Goal: Task Accomplishment & Management: Manage account settings

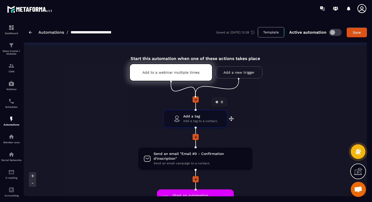
click at [185, 117] on span "Add a tag" at bounding box center [200, 116] width 34 height 5
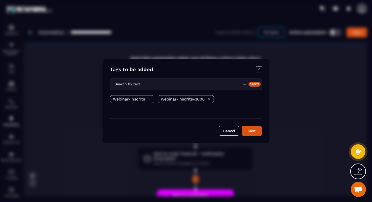
click at [211, 101] on div "Webinar-inscrits-3006" at bounding box center [186, 99] width 56 height 8
click at [209, 100] on icon "Modal window" at bounding box center [209, 99] width 4 height 4
click at [244, 85] on icon "Search for option" at bounding box center [244, 84] width 3 height 2
click at [322, 72] on div "Modal window" at bounding box center [186, 101] width 372 height 202
click at [259, 68] on icon "Modal window" at bounding box center [259, 69] width 6 height 6
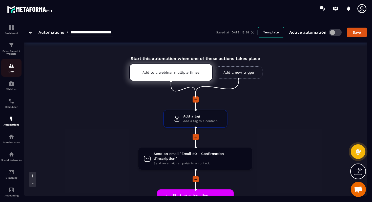
click at [9, 73] on p "CRM" at bounding box center [11, 71] width 20 height 3
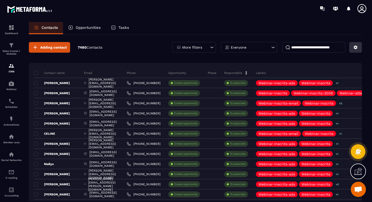
click at [355, 51] on button at bounding box center [355, 47] width 13 height 11
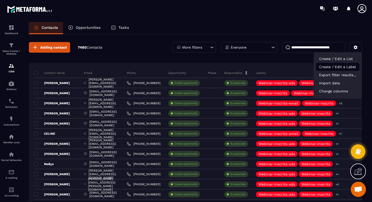
click at [339, 66] on p "Create / Edit a Label" at bounding box center [337, 67] width 43 height 8
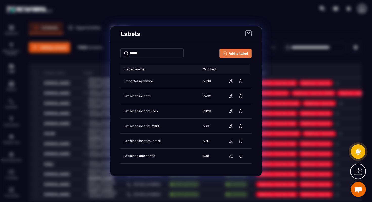
click at [233, 52] on span "Add a label" at bounding box center [238, 53] width 20 height 5
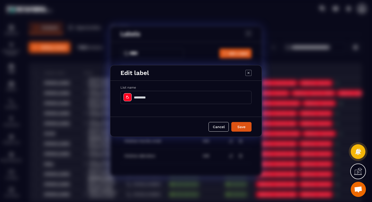
click at [138, 100] on input "Modal window" at bounding box center [185, 97] width 131 height 13
type input "**********"
click at [237, 124] on button "Save" at bounding box center [241, 127] width 20 height 10
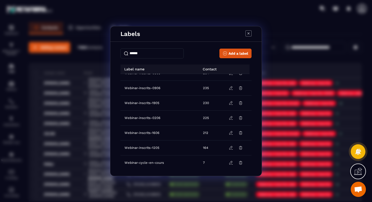
scroll to position [147, 0]
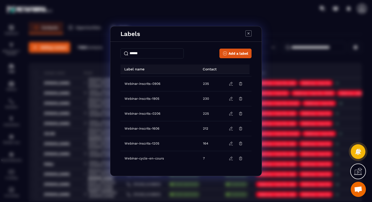
click at [249, 34] on icon "Modal window" at bounding box center [248, 33] width 6 height 6
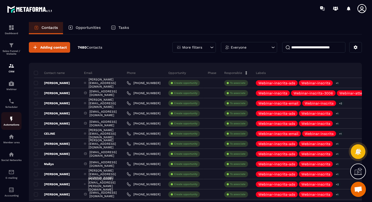
click at [11, 124] on p "Automations" at bounding box center [11, 124] width 20 height 3
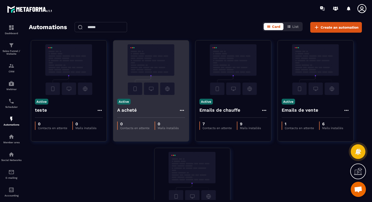
scroll to position [70, 0]
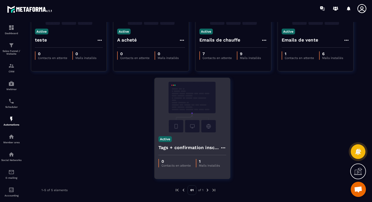
click at [187, 102] on img at bounding box center [192, 107] width 68 height 51
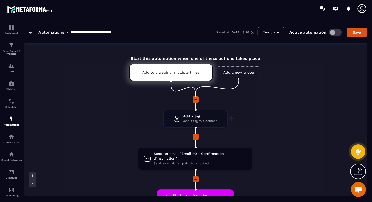
click at [188, 121] on span "Add a tag to a contact." at bounding box center [200, 121] width 34 height 5
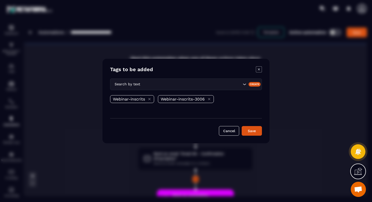
click at [209, 99] on icon "Modal window" at bounding box center [209, 99] width 4 height 4
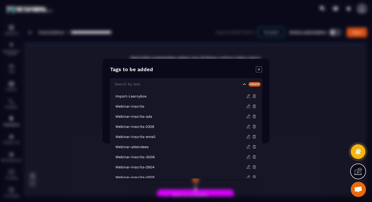
click at [244, 85] on icon "Search for option" at bounding box center [244, 84] width 5 height 5
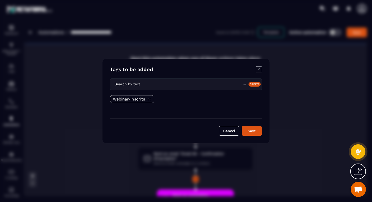
click at [171, 57] on div "Modal window" at bounding box center [186, 101] width 372 height 202
click at [252, 133] on button "Save" at bounding box center [252, 131] width 20 height 10
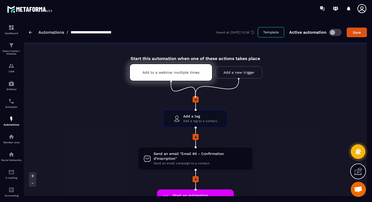
scroll to position [97, 0]
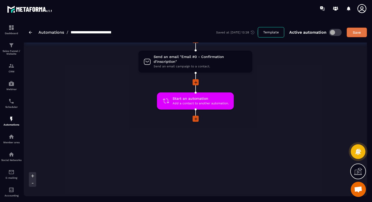
click at [354, 33] on div "Save" at bounding box center [357, 32] width 14 height 5
click at [12, 30] on img at bounding box center [11, 28] width 6 height 6
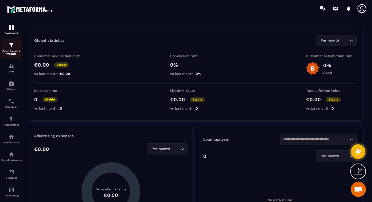
click at [10, 50] on p "Sales Funnel / Website" at bounding box center [11, 53] width 20 height 6
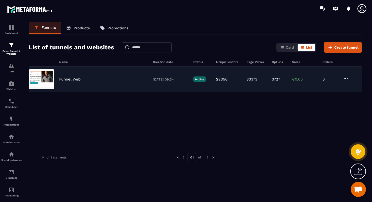
click at [80, 78] on p "Funnel Webi" at bounding box center [70, 79] width 22 height 5
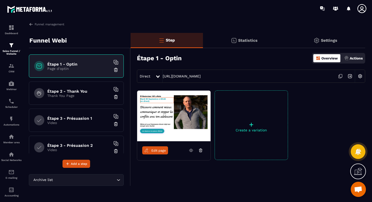
click at [87, 67] on p "Page d'optin" at bounding box center [78, 69] width 63 height 4
click at [249, 41] on p "Statistics" at bounding box center [247, 40] width 19 height 5
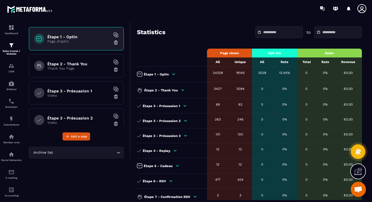
scroll to position [26, 0]
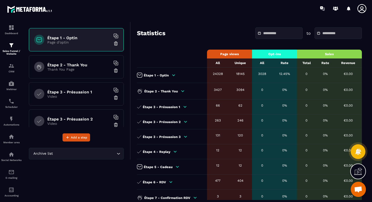
click at [263, 32] on input "text" at bounding box center [280, 33] width 35 height 4
click at [252, 6] on div at bounding box center [215, 8] width 312 height 17
click at [13, 66] on img at bounding box center [11, 66] width 6 height 6
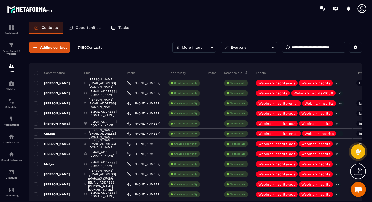
click at [204, 46] on div "More filters" at bounding box center [194, 47] width 44 height 11
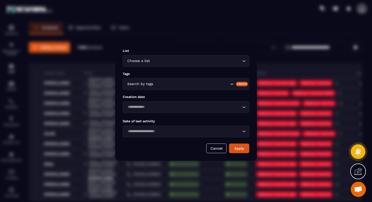
click at [151, 82] on div "Search by tags" at bounding box center [177, 84] width 104 height 6
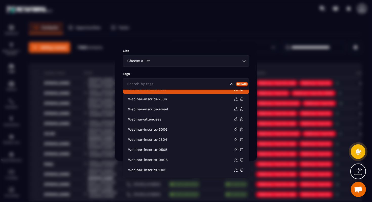
scroll to position [32, 0]
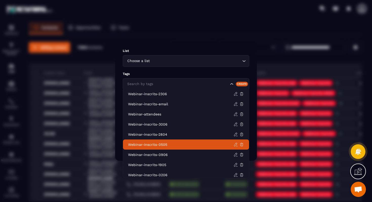
click at [148, 144] on p "Webinar-inscrits-0505" at bounding box center [180, 144] width 105 height 5
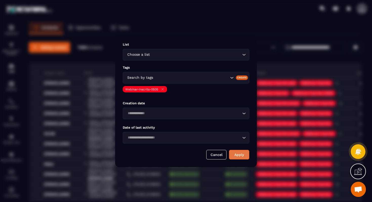
click at [238, 154] on button "Apply" at bounding box center [239, 155] width 20 height 10
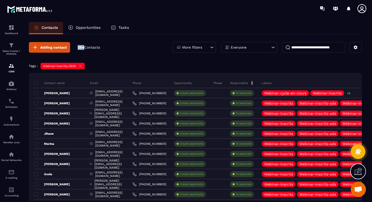
drag, startPoint x: 76, startPoint y: 48, endPoint x: 84, endPoint y: 49, distance: 8.4
click at [84, 49] on div "Adding contact 284 Contacts" at bounding box center [64, 47] width 71 height 11
click at [81, 67] on icon at bounding box center [80, 66] width 4 height 4
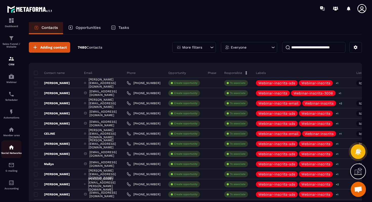
scroll to position [0, 0]
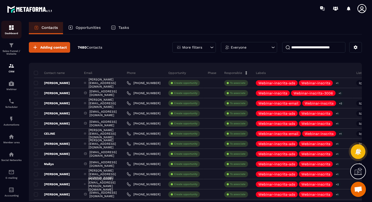
click at [10, 31] on div "Dashboard" at bounding box center [11, 30] width 20 height 10
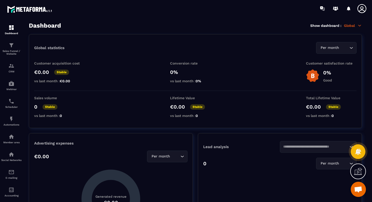
click at [360, 10] on icon at bounding box center [361, 8] width 9 height 9
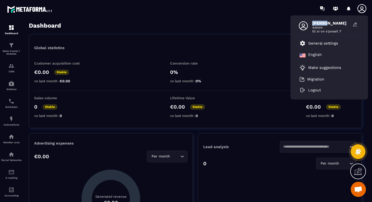
click at [360, 10] on icon at bounding box center [361, 8] width 9 height 9
